Goal: Find specific page/section: Find specific page/section

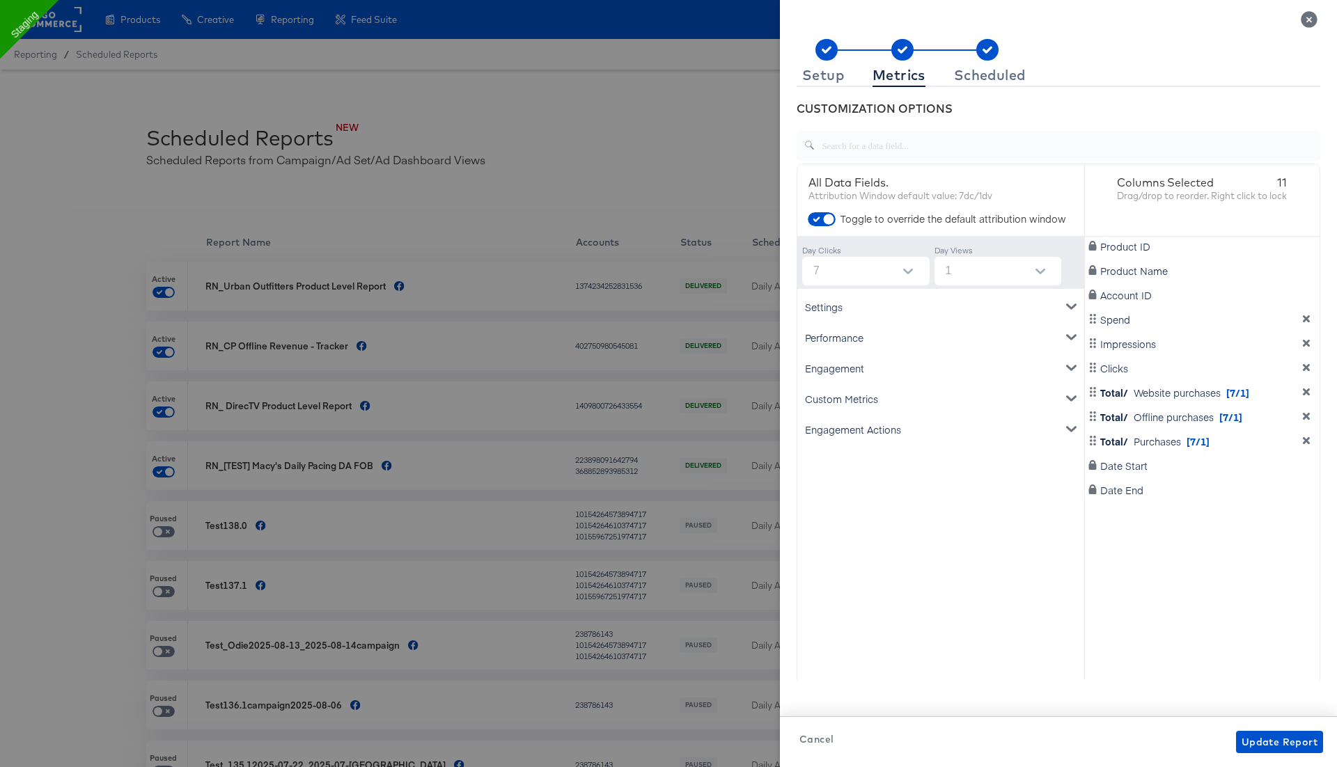
click at [1315, 22] on icon "Close" at bounding box center [1308, 19] width 16 height 16
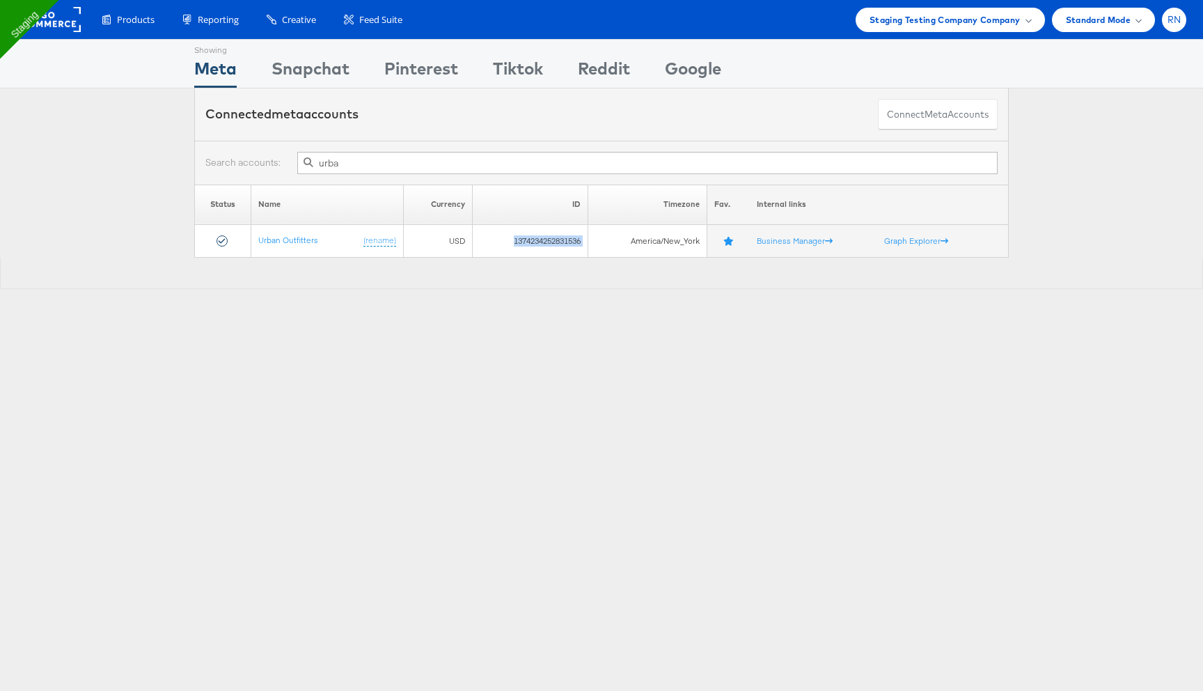
click at [1175, 17] on span "RN" at bounding box center [1174, 19] width 14 height 9
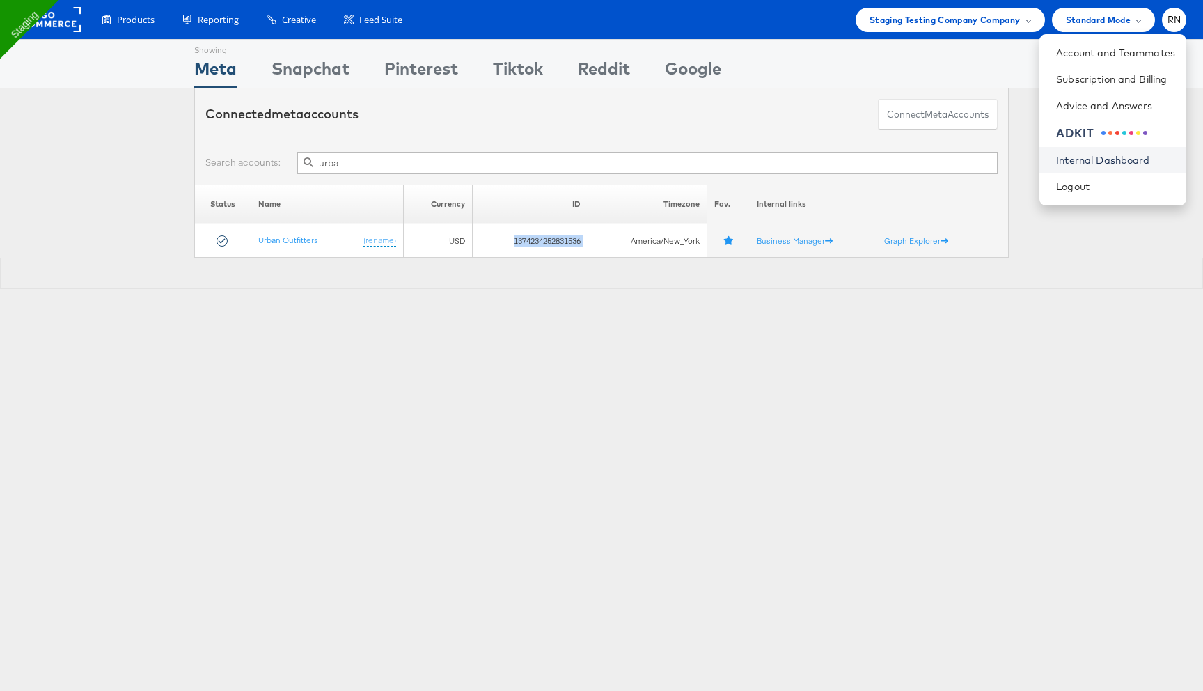
click at [1110, 157] on link "Internal Dashboard" at bounding box center [1115, 160] width 119 height 14
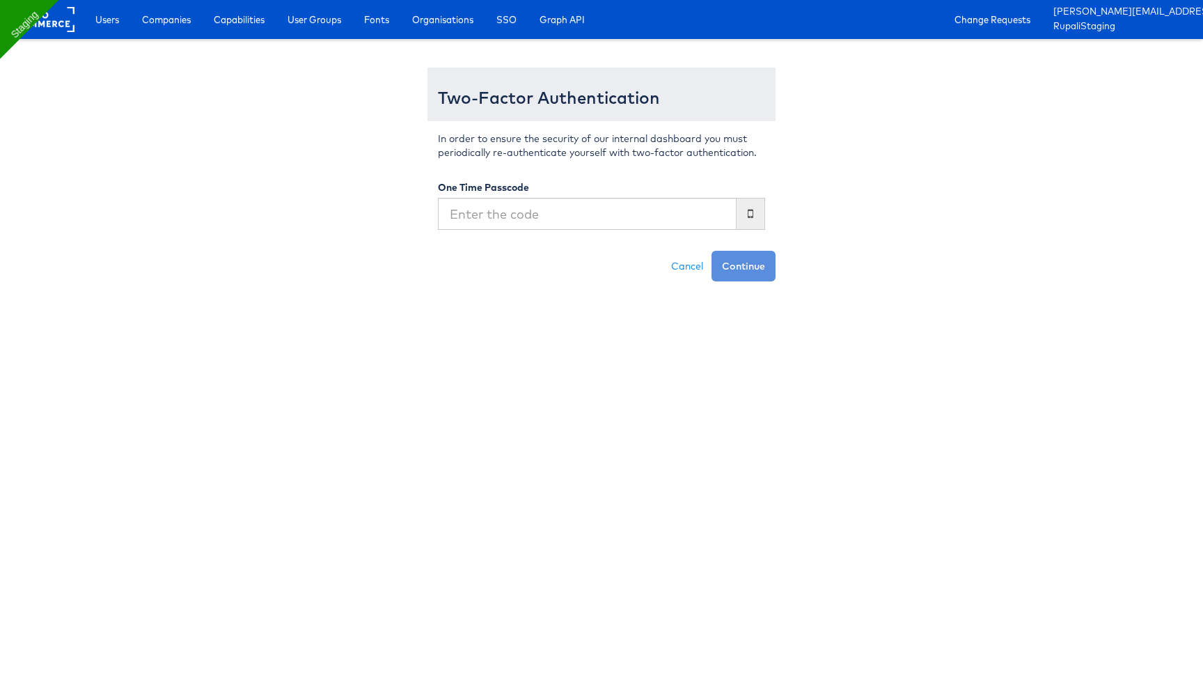
click at [719, 215] on input "text" at bounding box center [587, 214] width 299 height 32
type input "434255"
click at [711, 251] on button "Continue" at bounding box center [743, 266] width 64 height 31
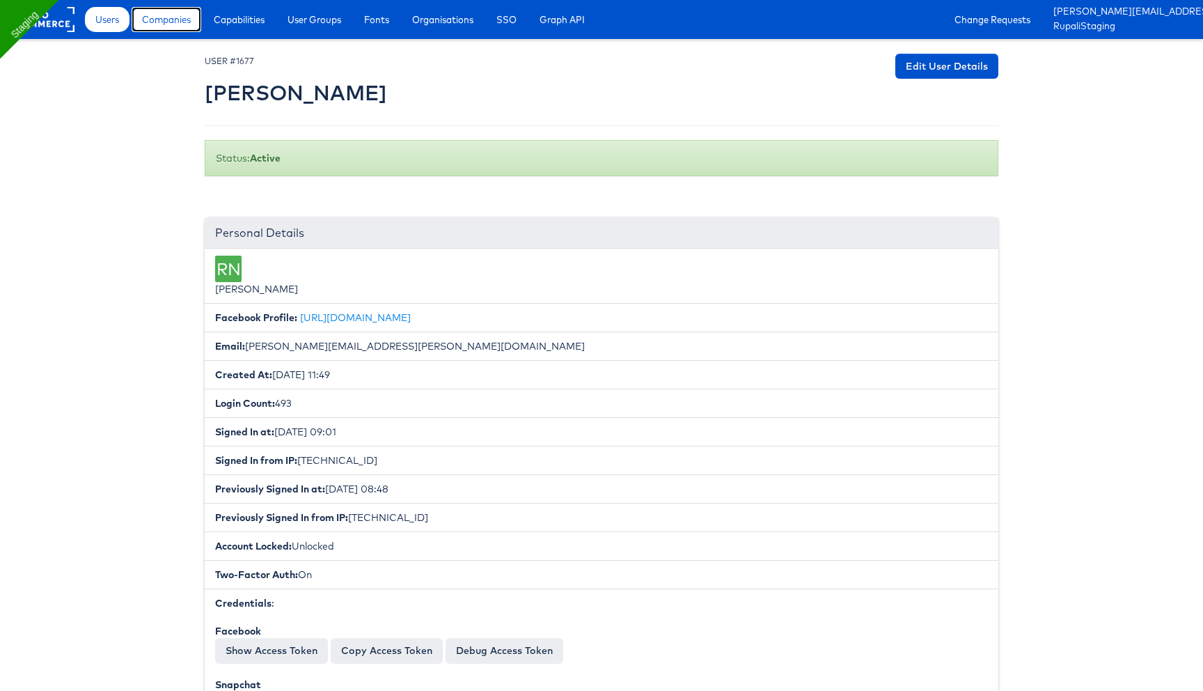
click at [179, 23] on span "Companies" at bounding box center [166, 20] width 49 height 14
